Goal: Task Accomplishment & Management: Manage account settings

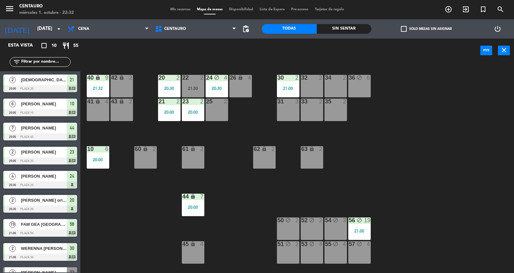
click at [180, 8] on span "Mis reservas" at bounding box center [180, 10] width 27 height 4
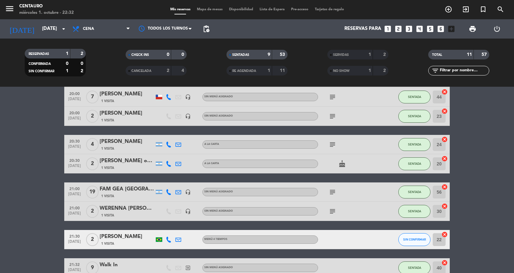
scroll to position [104, 0]
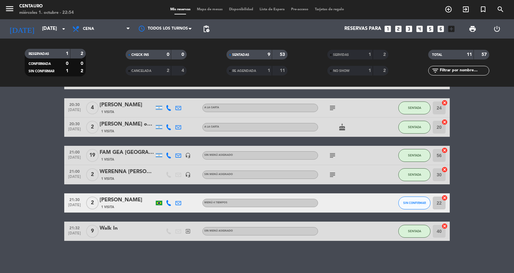
click at [198, 8] on span "Mapa de mesas" at bounding box center [210, 10] width 32 height 4
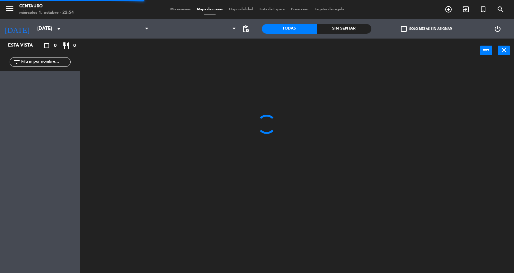
click at [171, 14] on div "menu Centauro miércoles 1. octubre - 22:54 Mis reservas Mapa de mesas Disponibi…" at bounding box center [257, 9] width 514 height 19
click at [178, 13] on div "menu Centauro miércoles 1. octubre - 22:54 Mis reservas Mapa de mesas Disponibi…" at bounding box center [257, 9] width 514 height 19
click at [182, 8] on span "Mis reservas" at bounding box center [180, 10] width 27 height 4
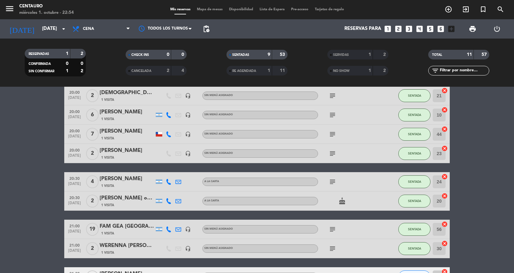
scroll to position [71, 0]
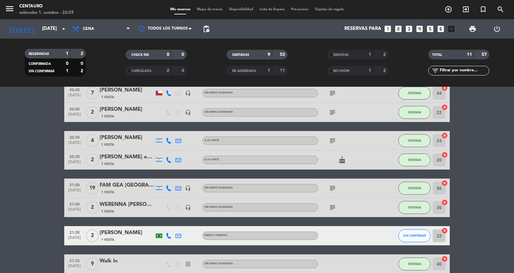
click at [342, 161] on icon "cake" at bounding box center [342, 160] width 8 height 8
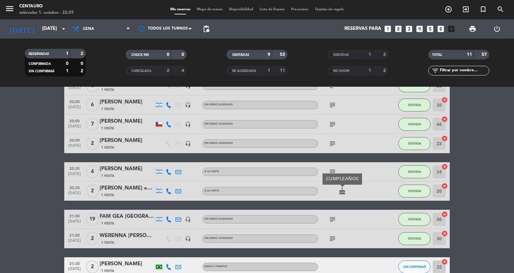
scroll to position [0, 0]
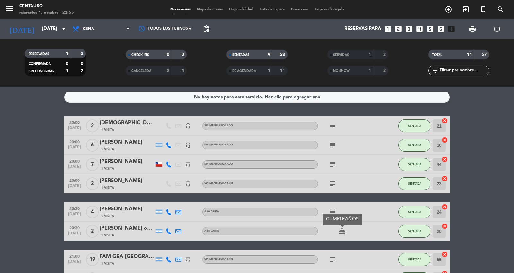
click at [347, 204] on div "subject" at bounding box center [347, 211] width 58 height 19
click at [330, 208] on icon "subject" at bounding box center [333, 212] width 8 height 8
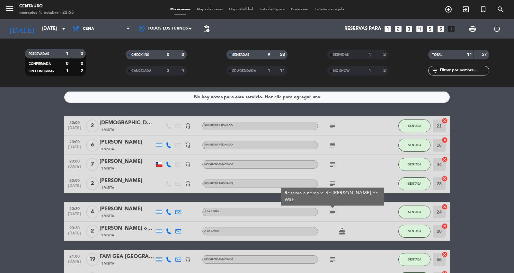
click at [331, 209] on icon "subject" at bounding box center [333, 212] width 8 height 8
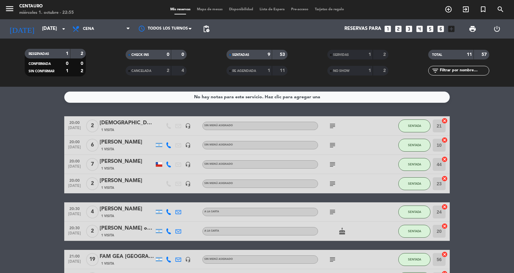
click at [335, 182] on icon "subject" at bounding box center [333, 184] width 8 height 8
click at [333, 171] on div "subject" at bounding box center [347, 164] width 58 height 19
click at [333, 164] on icon "subject" at bounding box center [333, 165] width 8 height 8
click at [334, 145] on icon "subject" at bounding box center [333, 145] width 8 height 8
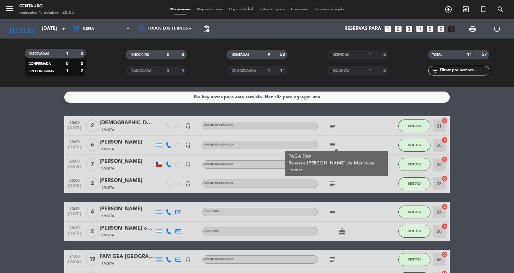
click at [337, 126] on span "subject" at bounding box center [333, 126] width 10 height 8
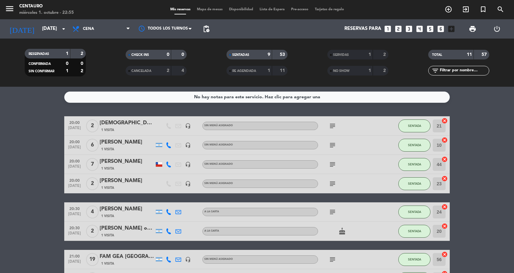
click at [334, 126] on icon "subject" at bounding box center [333, 126] width 8 height 8
